Goal: Information Seeking & Learning: Learn about a topic

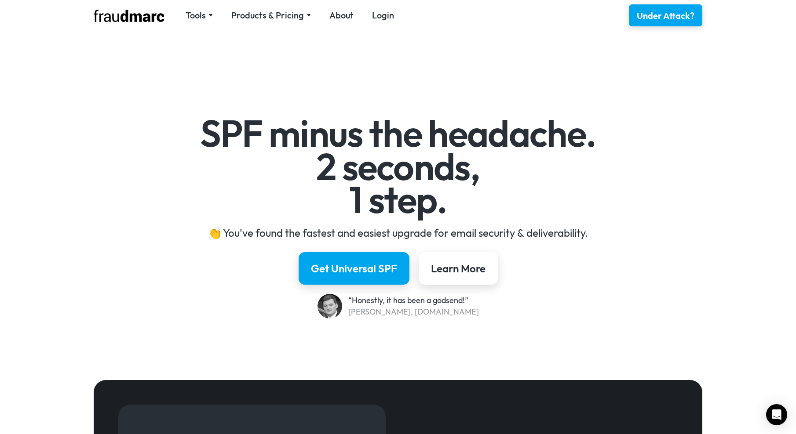
drag, startPoint x: 619, startPoint y: 326, endPoint x: 591, endPoint y: 124, distance: 204.2
click at [293, 13] on div "Products & Pricing" at bounding box center [267, 15] width 73 height 12
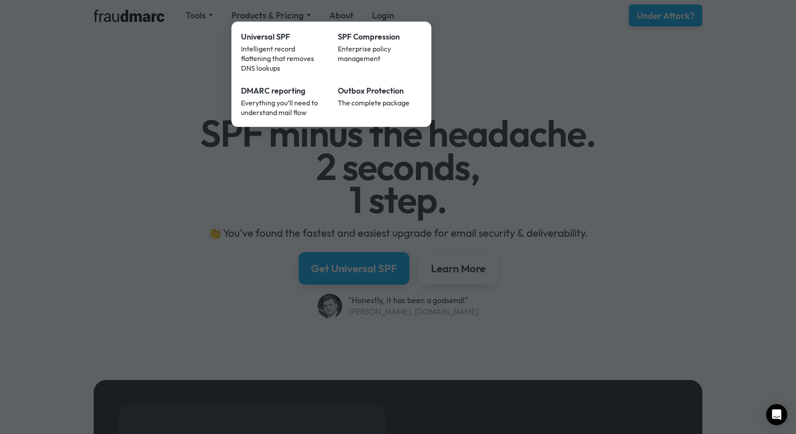
click at [167, 63] on div at bounding box center [398, 217] width 796 height 434
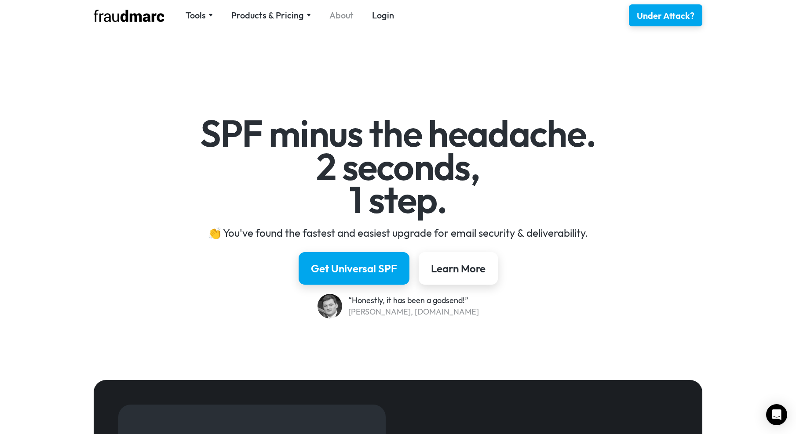
click at [349, 15] on link "About" at bounding box center [341, 15] width 24 height 12
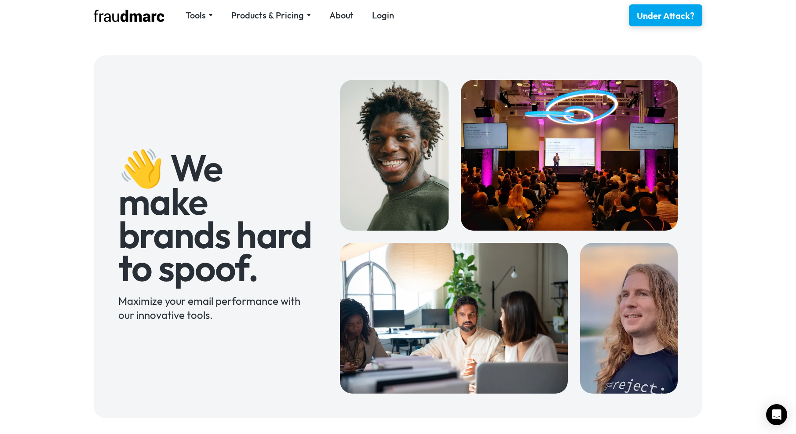
drag, startPoint x: 220, startPoint y: 158, endPoint x: 186, endPoint y: 28, distance: 134.6
click at [202, 16] on div "Tools" at bounding box center [196, 15] width 20 height 12
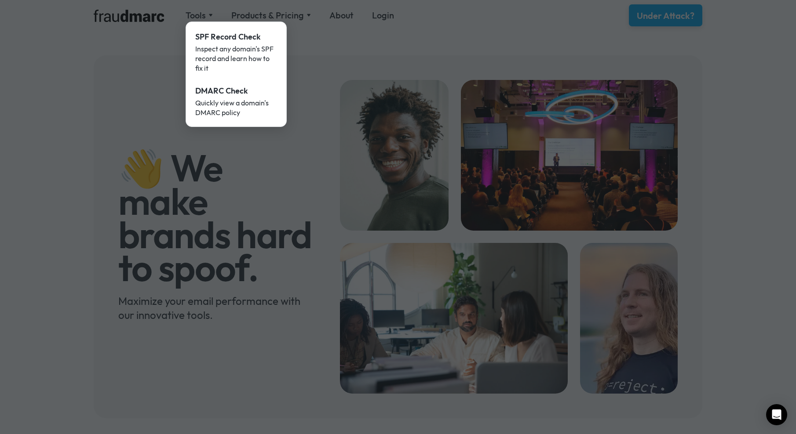
click at [284, 10] on div at bounding box center [398, 217] width 796 height 434
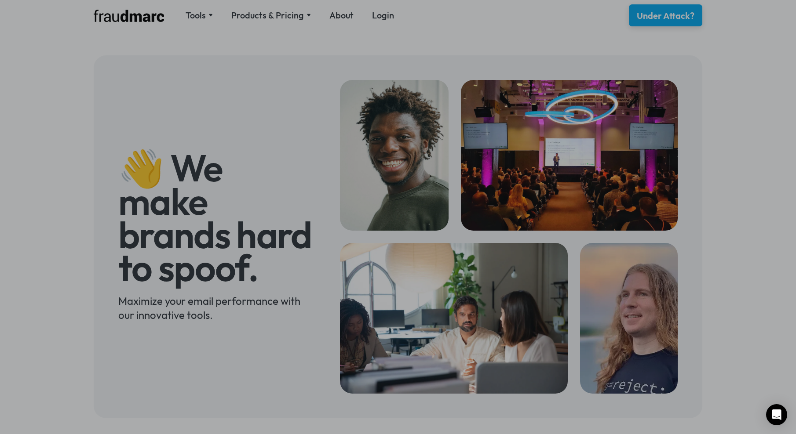
click at [284, 14] on nav "Tools SPF Record Check Inspect any domain's SPF record and learn how to fix it …" at bounding box center [289, 15] width 227 height 12
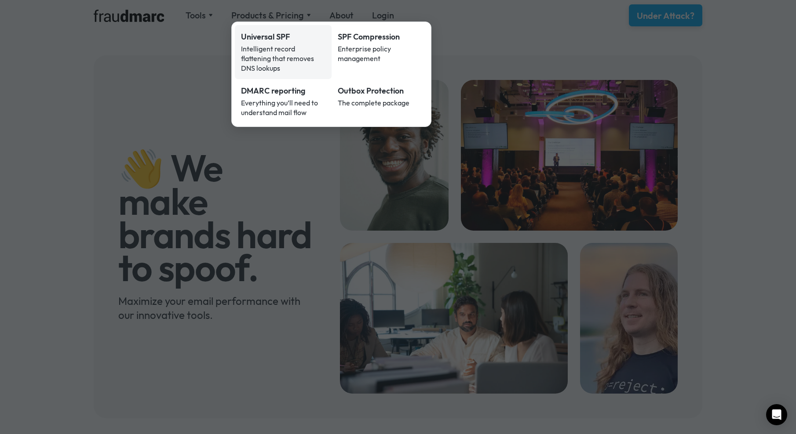
click at [273, 40] on div "Universal SPF" at bounding box center [283, 36] width 84 height 11
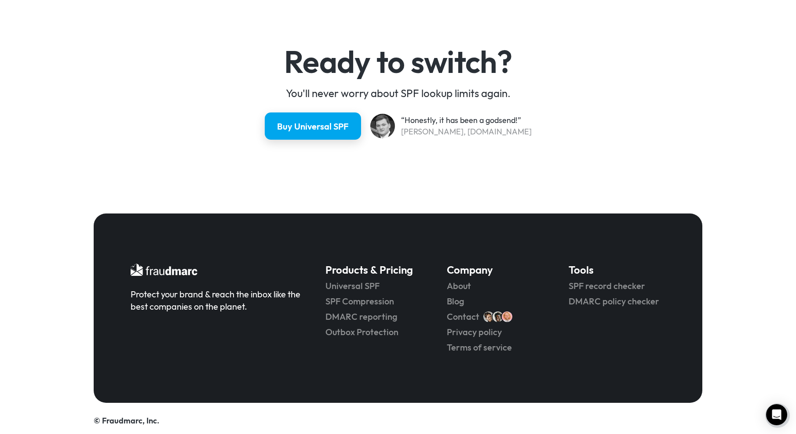
scroll to position [2312, 0]
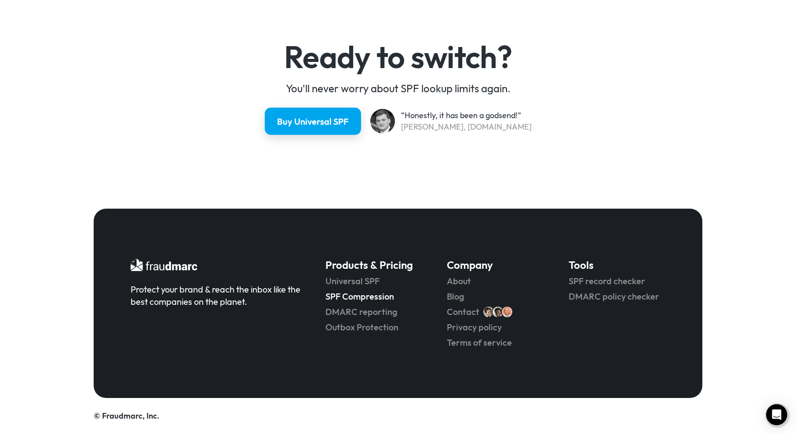
click at [367, 297] on link "SPF Compression" at bounding box center [373, 297] width 97 height 12
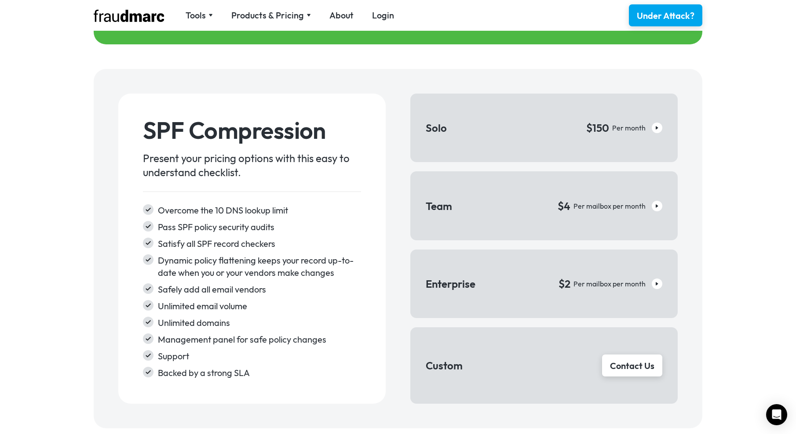
scroll to position [1231, 0]
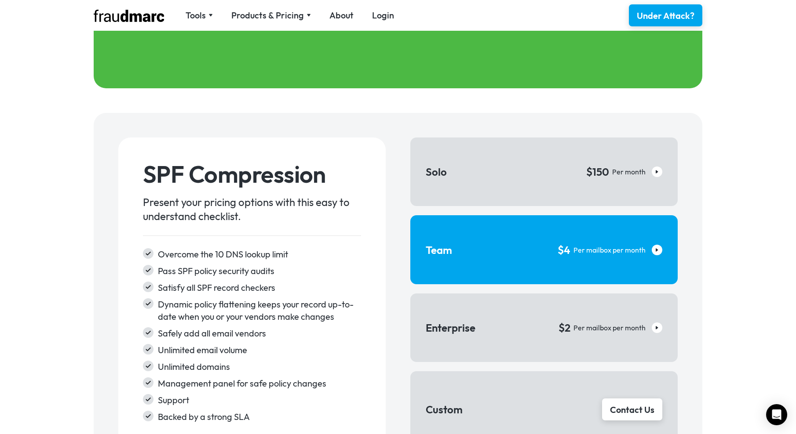
click at [462, 248] on link "Team $4 Per mailbox per month" at bounding box center [543, 249] width 267 height 69
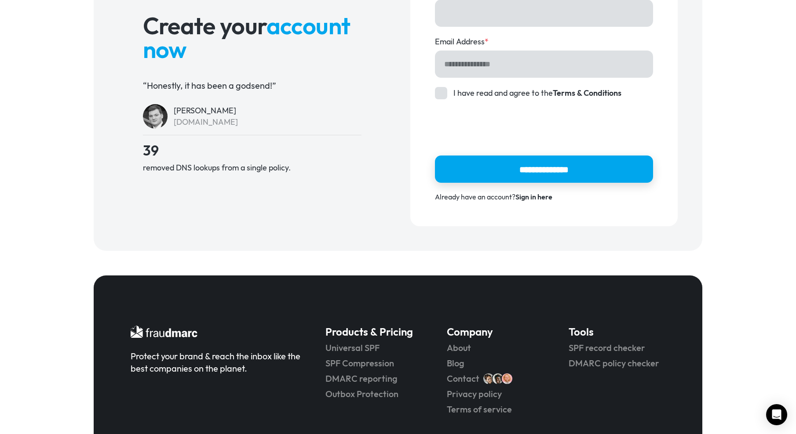
scroll to position [98, 0]
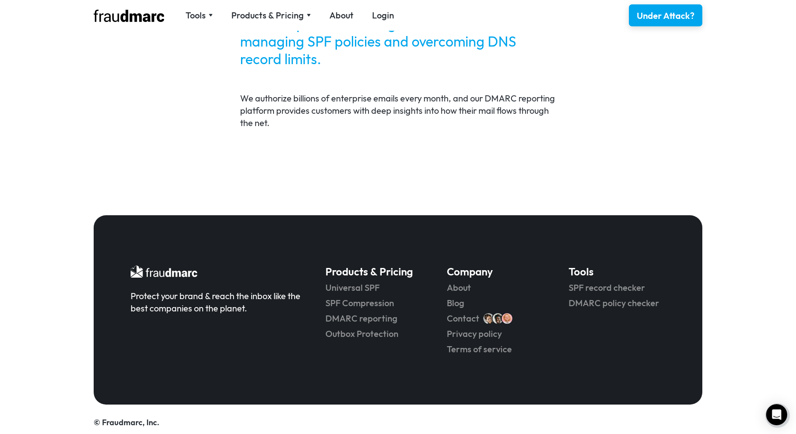
scroll to position [1819, 0]
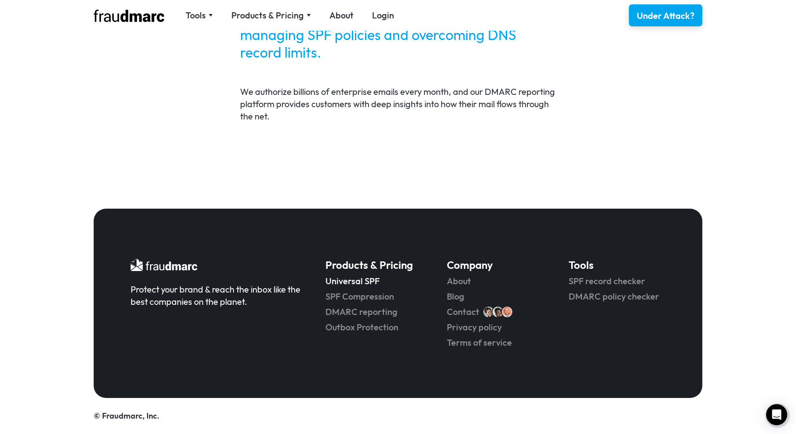
click at [373, 281] on link "Universal SPF" at bounding box center [373, 281] width 97 height 12
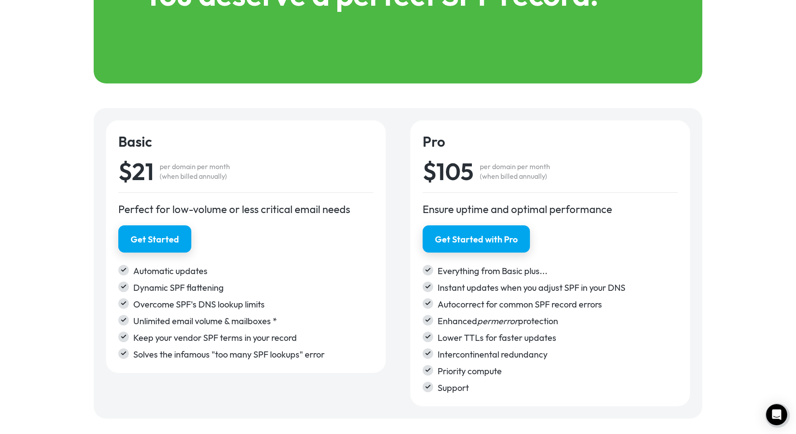
scroll to position [1363, 0]
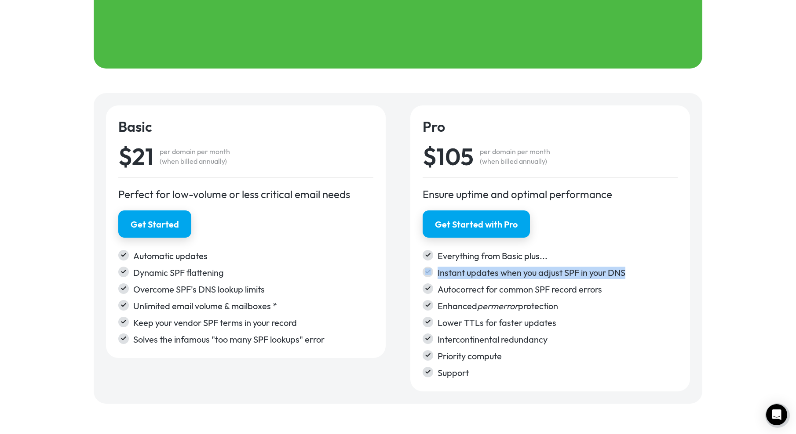
drag, startPoint x: 434, startPoint y: 270, endPoint x: 632, endPoint y: 275, distance: 197.9
click at [632, 275] on div "Instant updates when you adjust SPF in your DNS" at bounding box center [550, 273] width 255 height 12
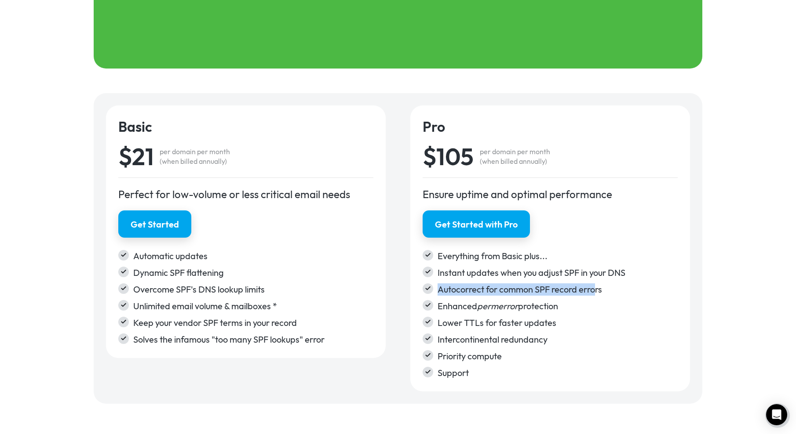
drag, startPoint x: 449, startPoint y: 291, endPoint x: 594, endPoint y: 292, distance: 145.1
click at [594, 292] on div "Autocorrect for common SPF record errors" at bounding box center [550, 290] width 255 height 12
drag, startPoint x: 594, startPoint y: 292, endPoint x: 637, endPoint y: 276, distance: 45.4
click at [637, 275] on div "Instant updates when you adjust SPF in your DNS" at bounding box center [558, 273] width 240 height 12
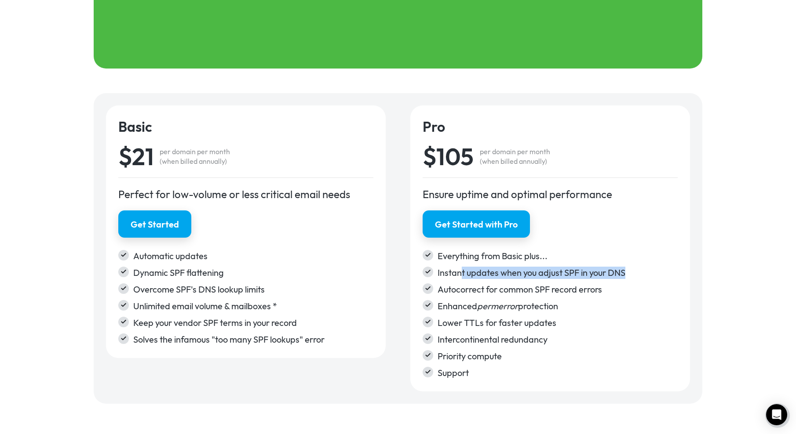
drag, startPoint x: 638, startPoint y: 270, endPoint x: 460, endPoint y: 280, distance: 179.2
click at [460, 280] on div "Everything from Basic plus... Instant updates when you adjust SPF in your DNS A…" at bounding box center [550, 314] width 255 height 129
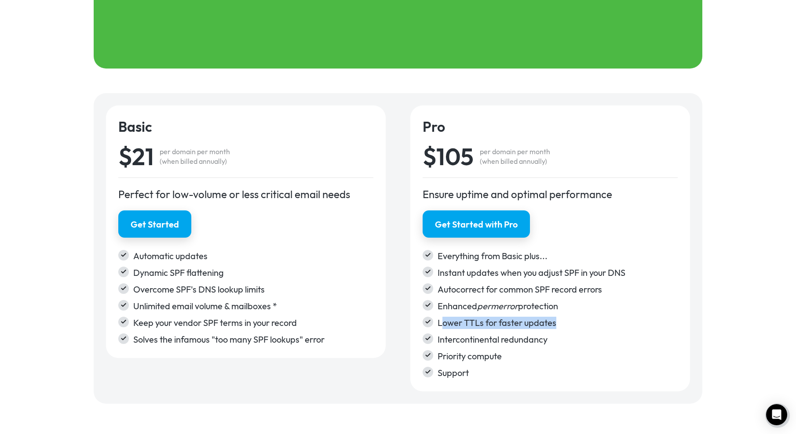
drag, startPoint x: 565, startPoint y: 323, endPoint x: 441, endPoint y: 323, distance: 124.4
click at [441, 323] on div "Lower TTLs for faster updates" at bounding box center [558, 323] width 240 height 12
drag, startPoint x: 556, startPoint y: 340, endPoint x: 484, endPoint y: 343, distance: 72.2
click at [484, 343] on div "Intercontinental redundancy" at bounding box center [558, 340] width 240 height 12
drag, startPoint x: 484, startPoint y: 343, endPoint x: 576, endPoint y: 347, distance: 92.0
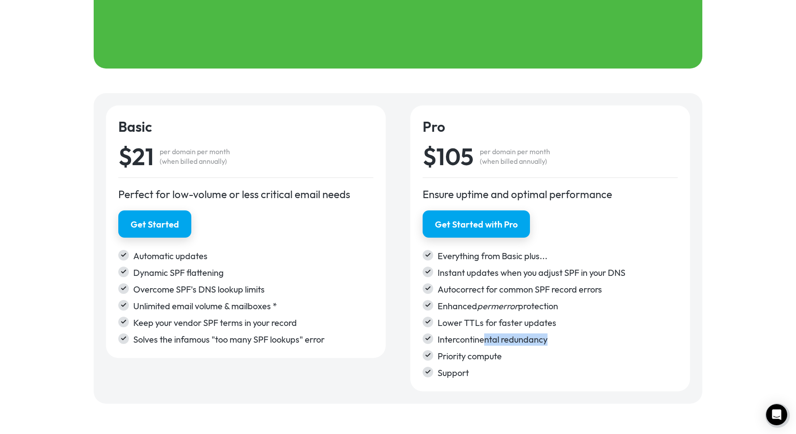
click at [576, 347] on div "Everything from Basic plus... Instant updates when you adjust SPF in your DNS A…" at bounding box center [550, 314] width 255 height 129
drag, startPoint x: 576, startPoint y: 343, endPoint x: 459, endPoint y: 341, distance: 117.0
click at [459, 341] on div "Intercontinental redundancy" at bounding box center [558, 340] width 240 height 12
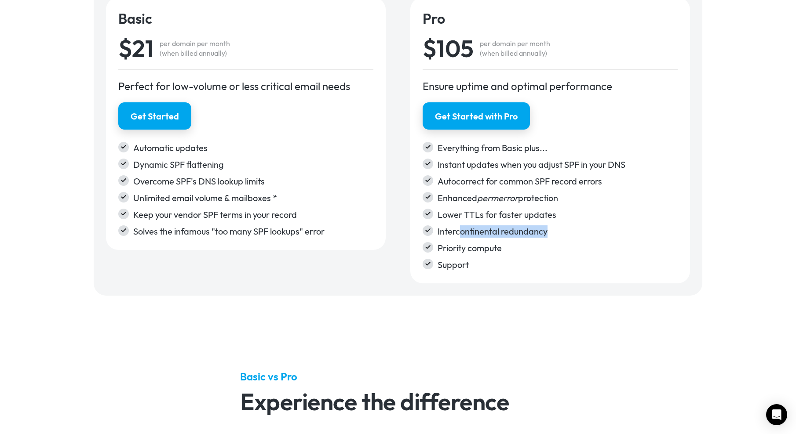
scroll to position [1451, 0]
